Goal: Information Seeking & Learning: Learn about a topic

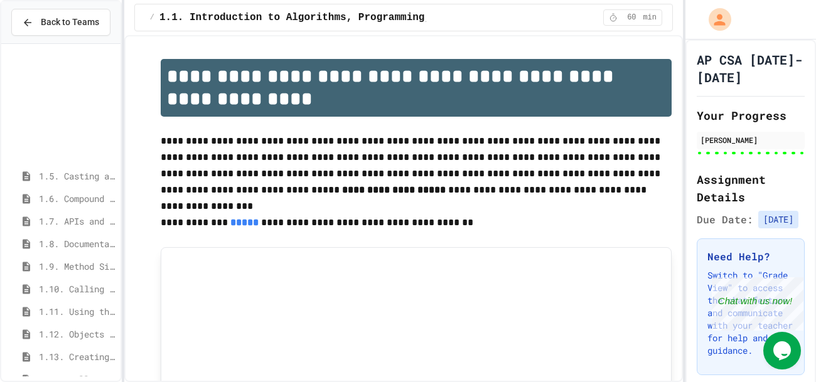
scroll to position [241, 0]
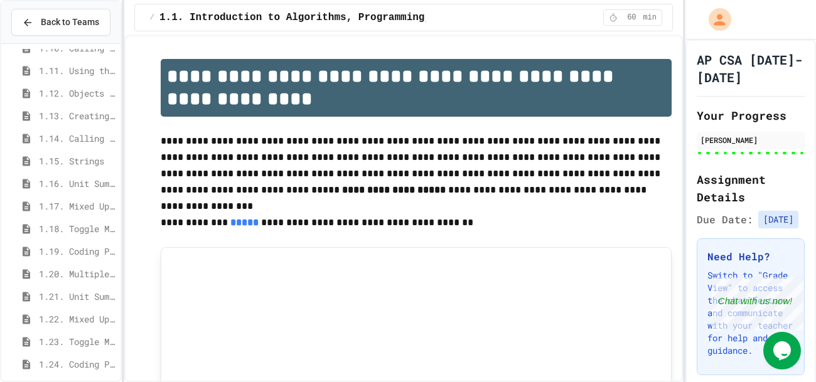
click at [80, 116] on span "1.13. Creating and Initializing Objects: Constructors" at bounding box center [77, 115] width 77 height 13
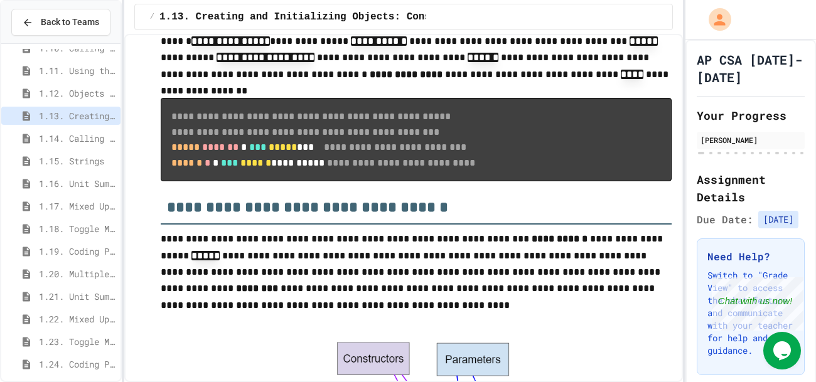
scroll to position [148, 0]
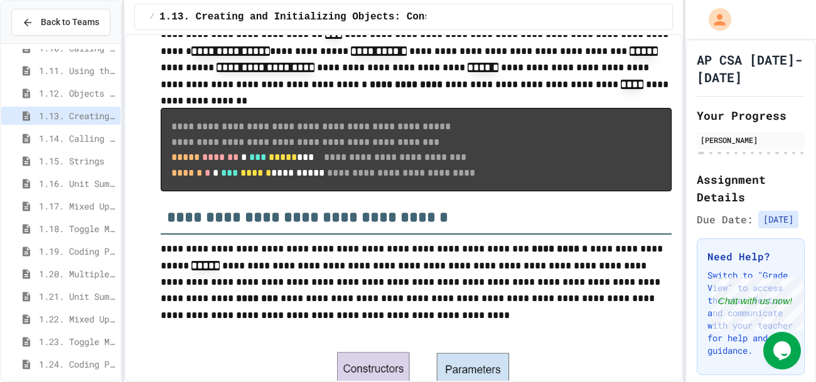
click at [65, 95] on span "1.12. Objects - Instances of Classes" at bounding box center [77, 93] width 77 height 13
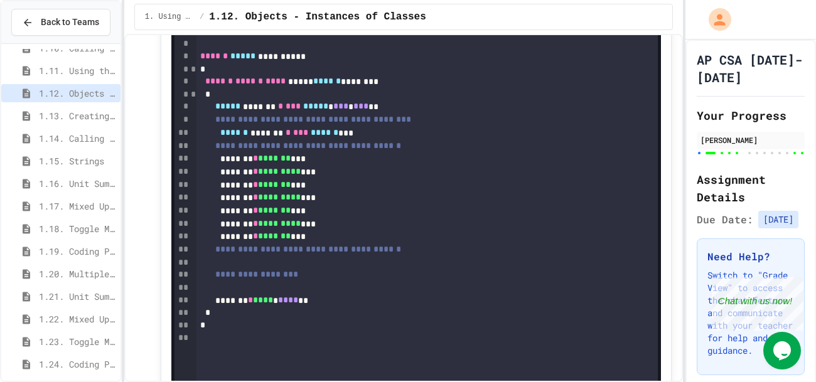
scroll to position [10443, 0]
